Goal: Obtain resource: Download file/media

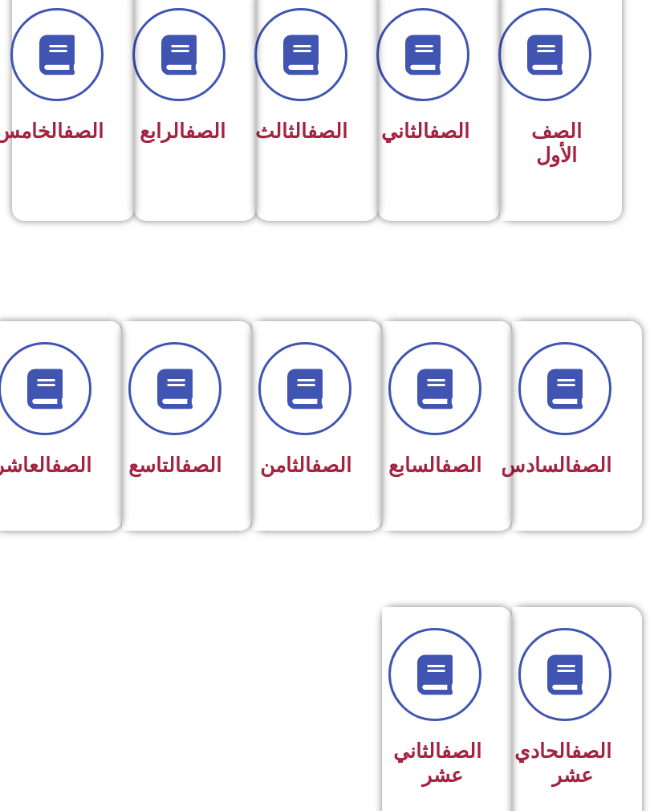
scroll to position [434, 0]
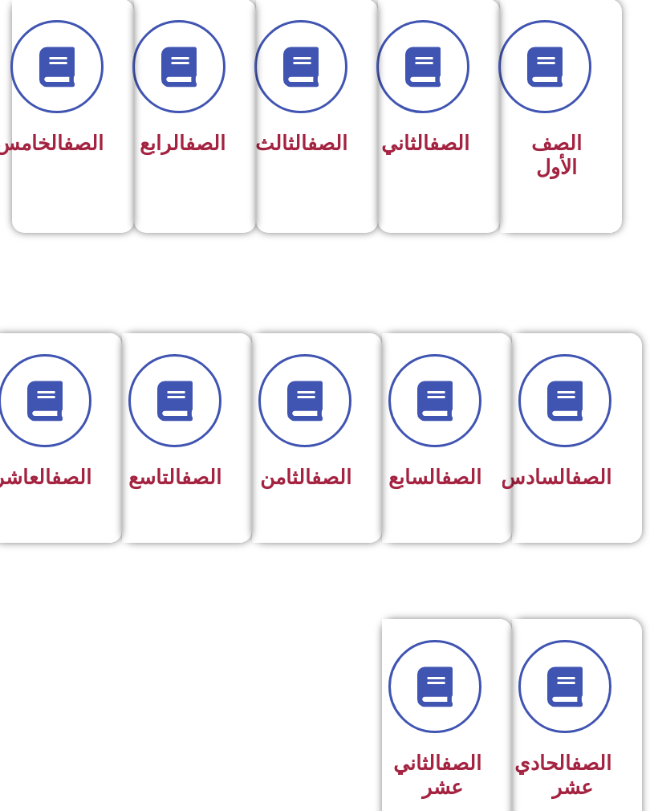
click at [453, 439] on span at bounding box center [435, 400] width 93 height 93
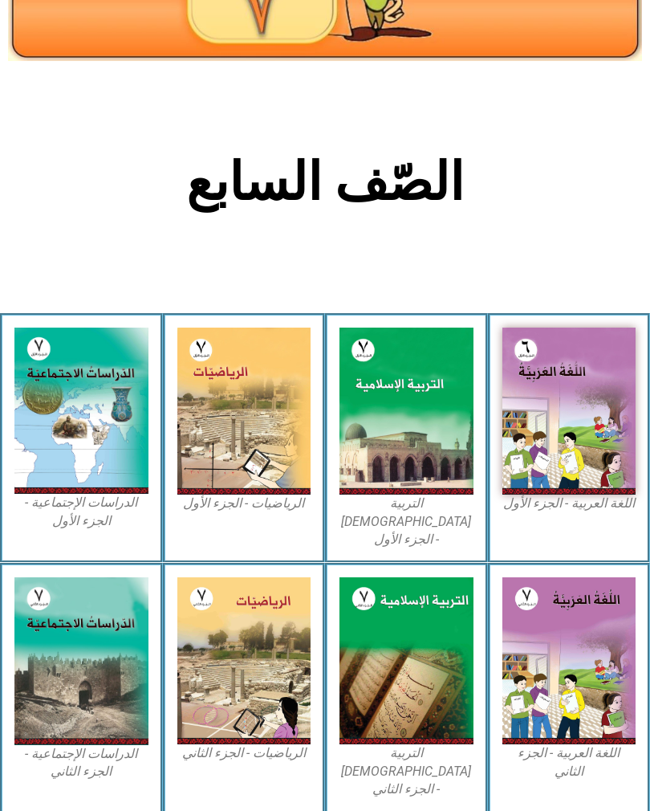
scroll to position [193, 0]
click at [380, 416] on img at bounding box center [407, 411] width 134 height 167
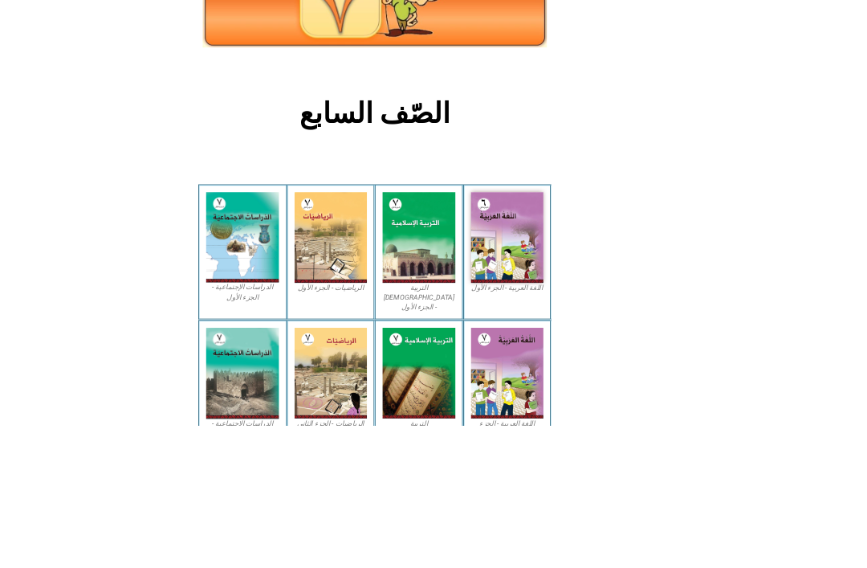
scroll to position [162, 0]
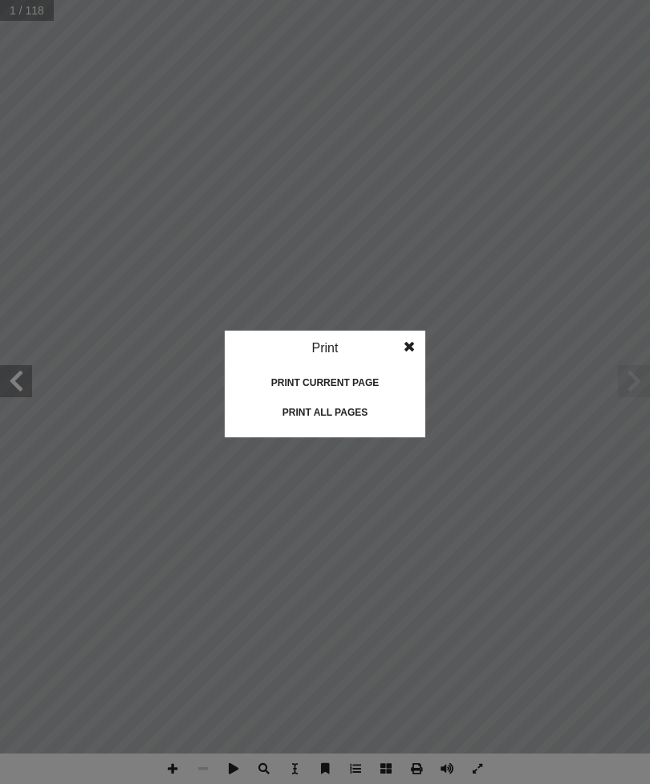
click at [499, 384] on idv "Print Print current page Print left page Print right page Print all pages" at bounding box center [325, 392] width 650 height 784
click at [499, 383] on idv "Print Print current page Print left page Print right page Print all pages" at bounding box center [325, 392] width 650 height 784
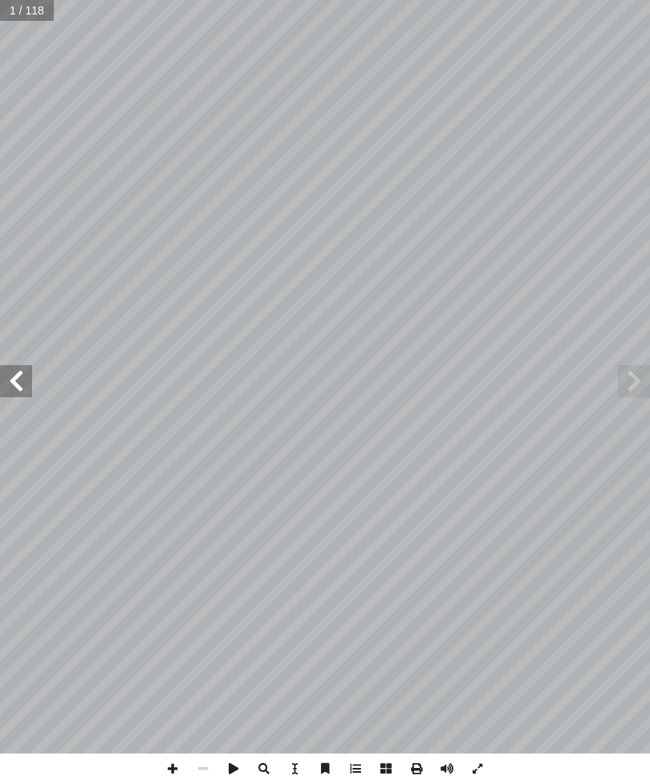
click at [31, 387] on span at bounding box center [16, 381] width 32 height 32
click at [13, 385] on span at bounding box center [16, 381] width 32 height 32
click at [9, 376] on span at bounding box center [16, 381] width 32 height 32
click at [623, 397] on span at bounding box center [634, 381] width 32 height 32
click at [647, 384] on span at bounding box center [634, 381] width 32 height 32
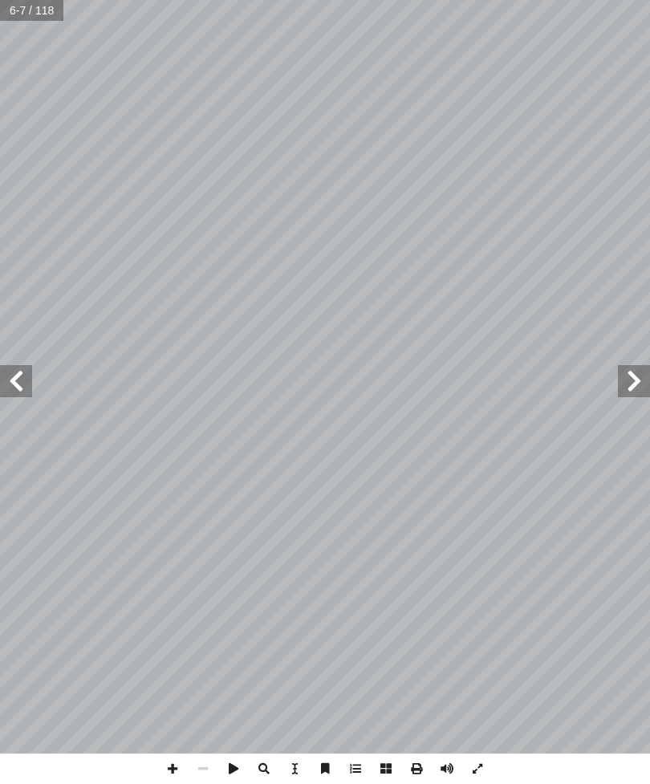
click at [636, 386] on span at bounding box center [634, 381] width 32 height 32
click at [640, 393] on span at bounding box center [634, 381] width 32 height 32
click at [639, 377] on span at bounding box center [634, 381] width 32 height 32
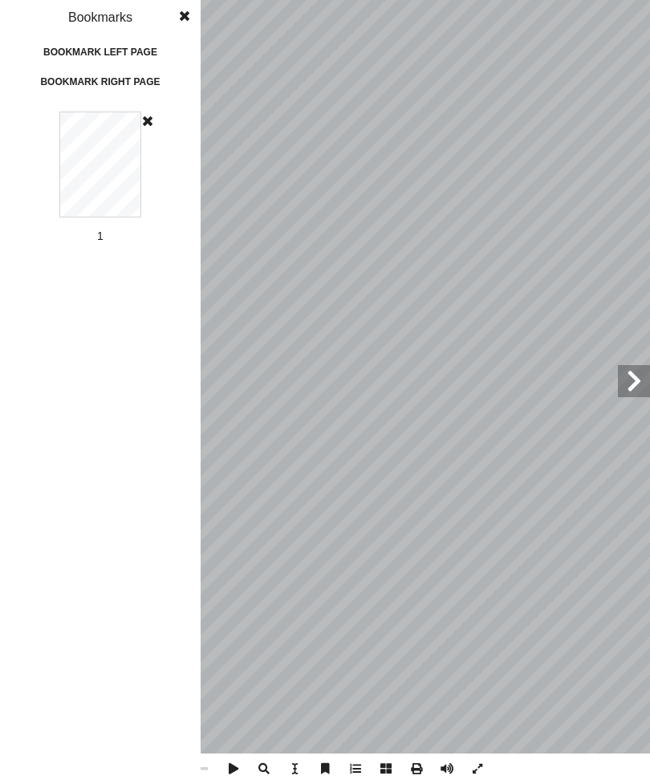
click at [150, 116] on span at bounding box center [148, 121] width 10 height 13
click at [170, 30] on span at bounding box center [184, 16] width 29 height 32
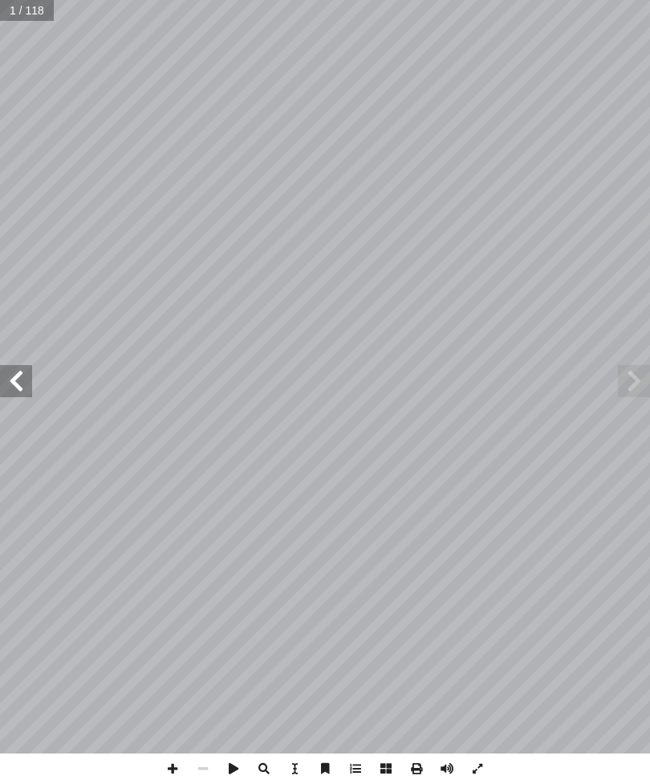
click at [22, 382] on span at bounding box center [16, 381] width 32 height 32
click at [12, 386] on span at bounding box center [16, 381] width 32 height 32
click at [17, 375] on span at bounding box center [16, 381] width 32 height 32
click at [22, 379] on span at bounding box center [16, 381] width 32 height 32
click at [621, 371] on span at bounding box center [634, 381] width 32 height 32
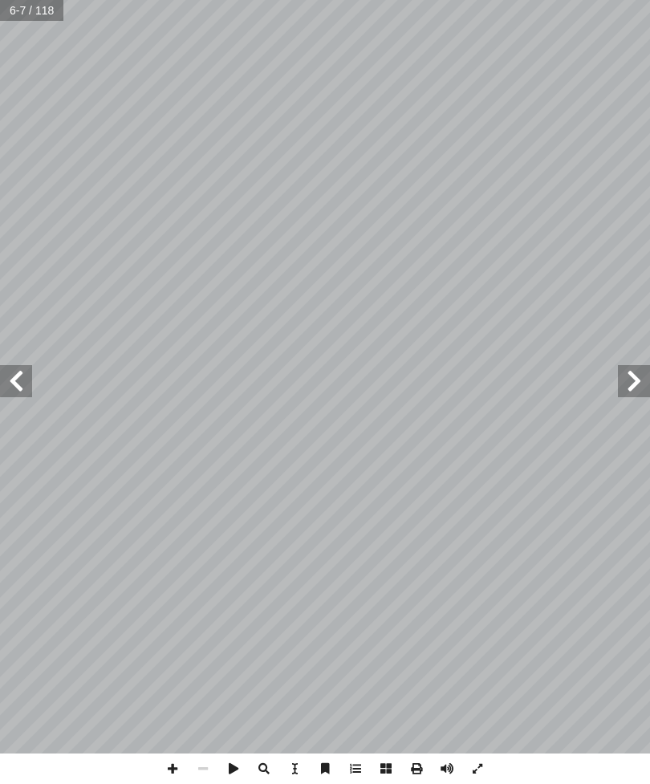
click at [628, 365] on span at bounding box center [634, 381] width 32 height 32
click at [629, 369] on span at bounding box center [634, 381] width 32 height 32
click at [626, 367] on span at bounding box center [634, 381] width 32 height 32
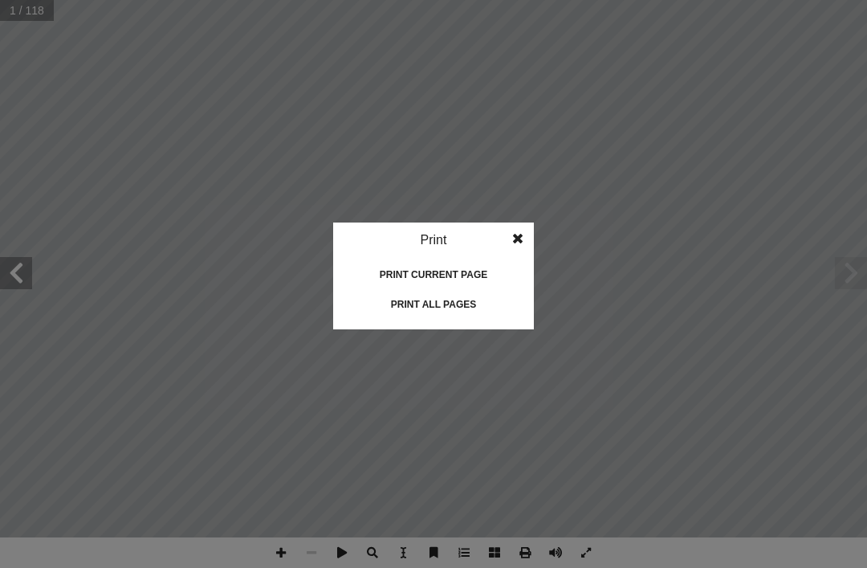
click at [481, 310] on div "Print all pages" at bounding box center [433, 304] width 161 height 26
